Goal: Task Accomplishment & Management: Manage account settings

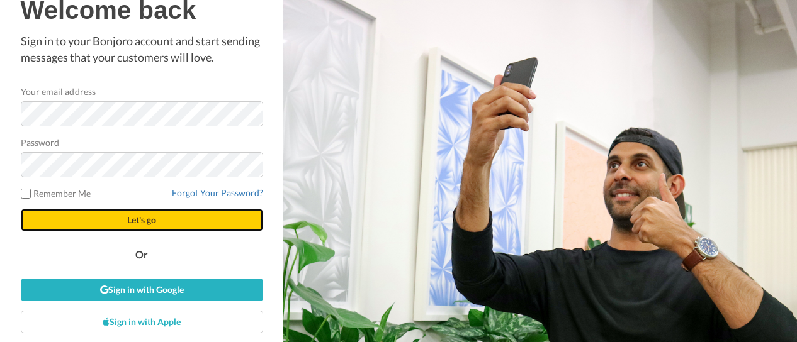
click at [175, 216] on button "Let's go" at bounding box center [142, 220] width 242 height 23
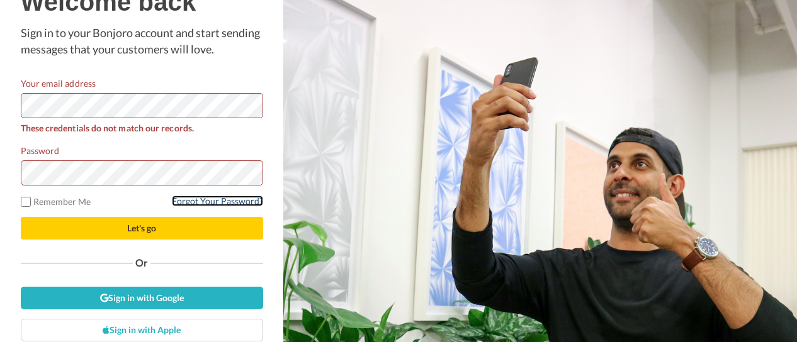
click at [194, 198] on link "Forgot Your Password?" at bounding box center [217, 201] width 91 height 11
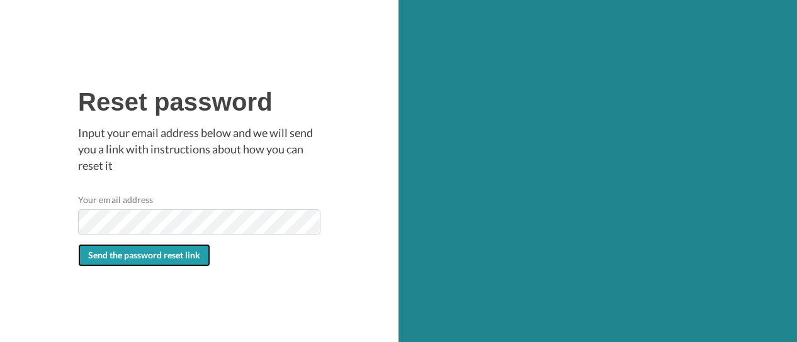
click at [192, 255] on span "Send the password reset link" at bounding box center [144, 255] width 112 height 11
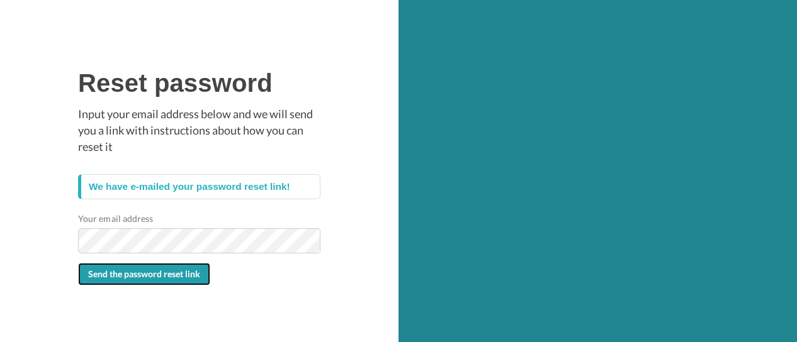
click at [171, 275] on span "Send the password reset link" at bounding box center [144, 274] width 112 height 11
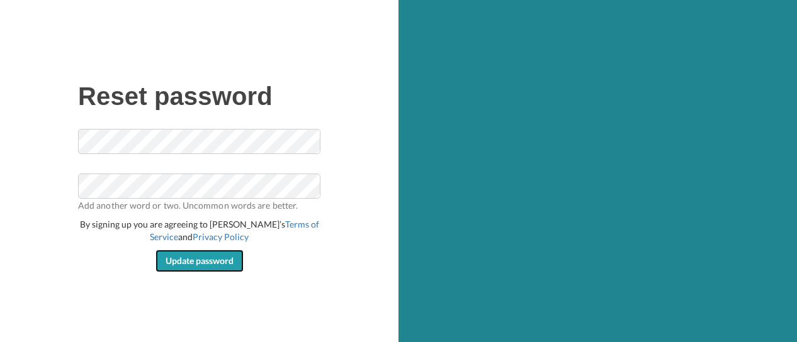
click at [231, 260] on span "Update password" at bounding box center [199, 260] width 68 height 11
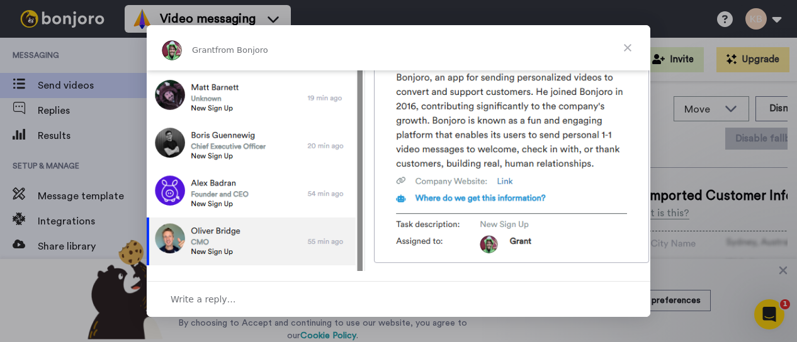
scroll to position [632, 0]
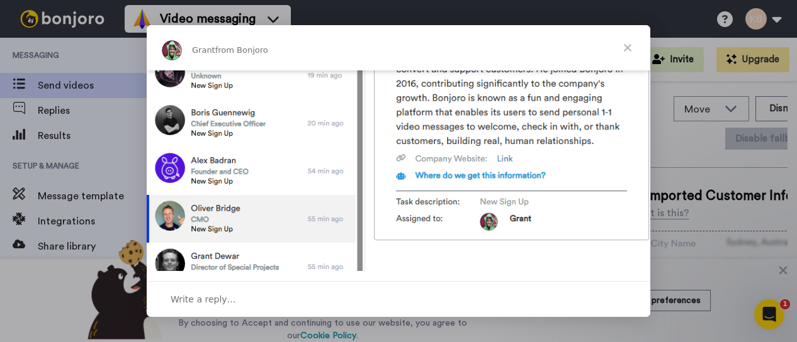
click at [636, 44] on span "Close" at bounding box center [627, 47] width 45 height 45
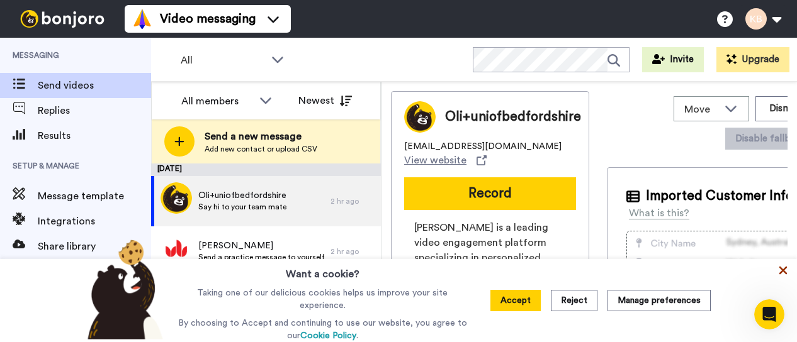
click at [780, 269] on icon at bounding box center [783, 271] width 8 height 8
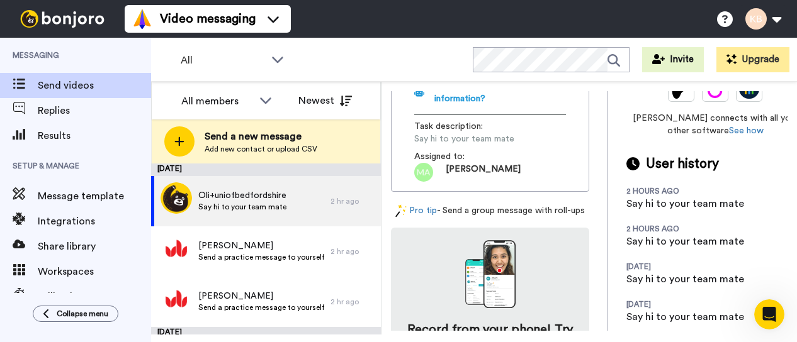
scroll to position [378, 0]
